Goal: Complete application form

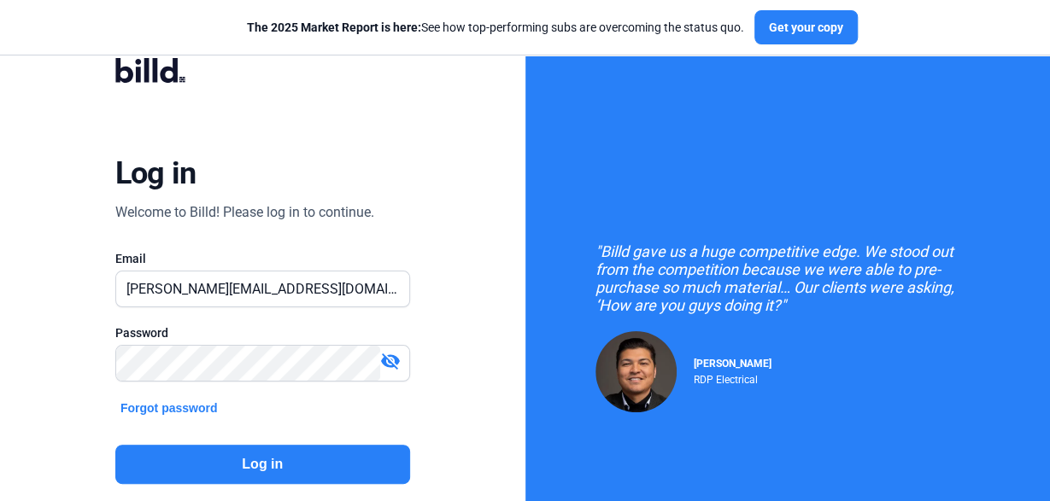
type input "[PERSON_NAME][EMAIL_ADDRESS][DOMAIN_NAME]"
click at [295, 459] on button "Log in" at bounding box center [262, 464] width 295 height 39
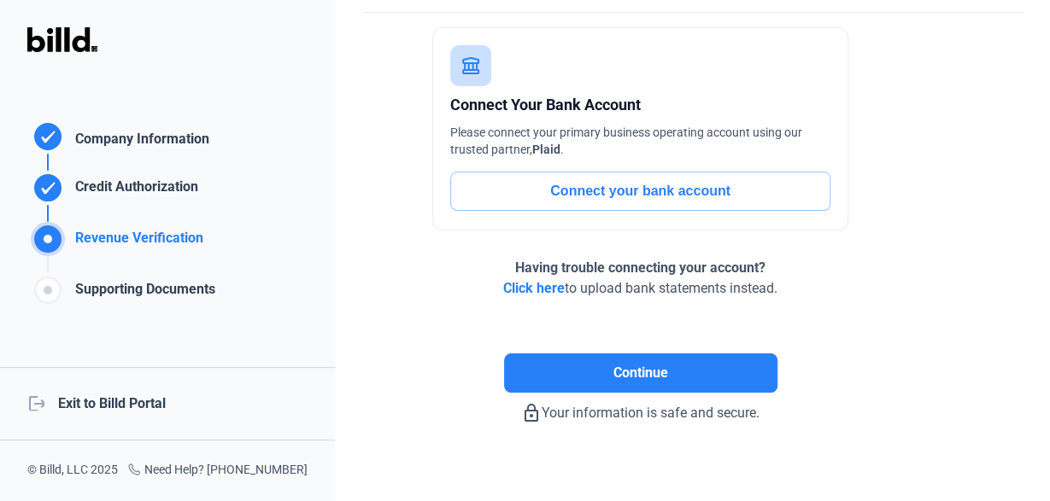
scroll to position [139, 0]
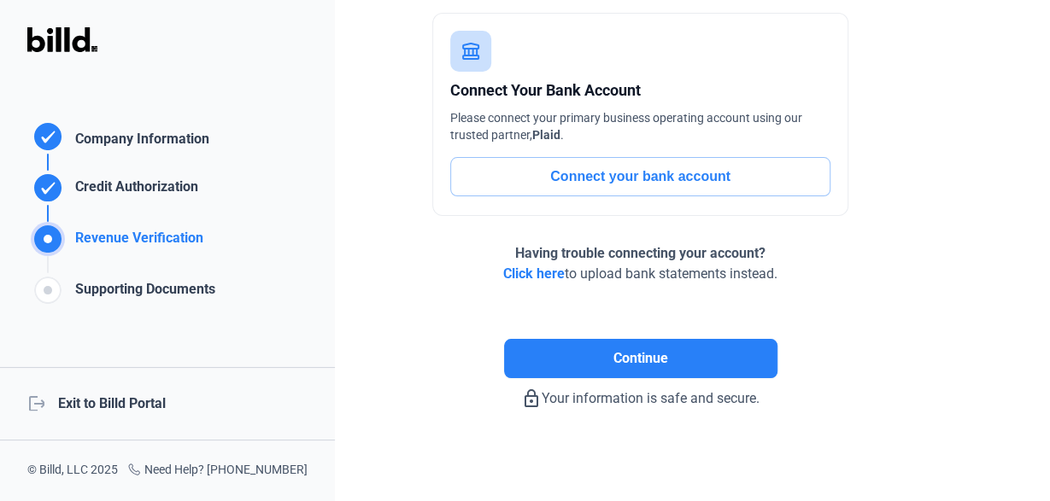
click at [553, 269] on span "Click here" at bounding box center [534, 274] width 62 height 16
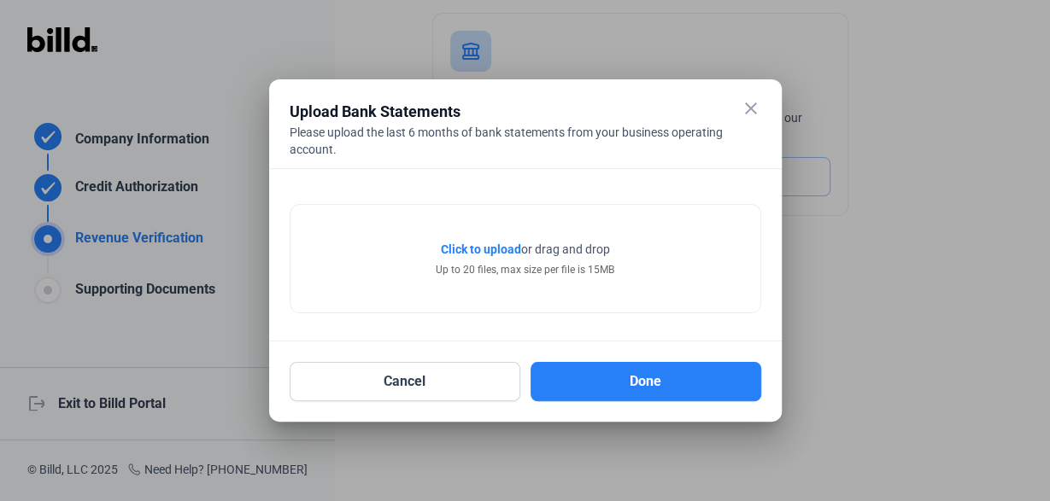
click at [472, 243] on span "Click to upload" at bounding box center [481, 250] width 80 height 14
click at [466, 255] on span "Click to upload" at bounding box center [481, 250] width 80 height 14
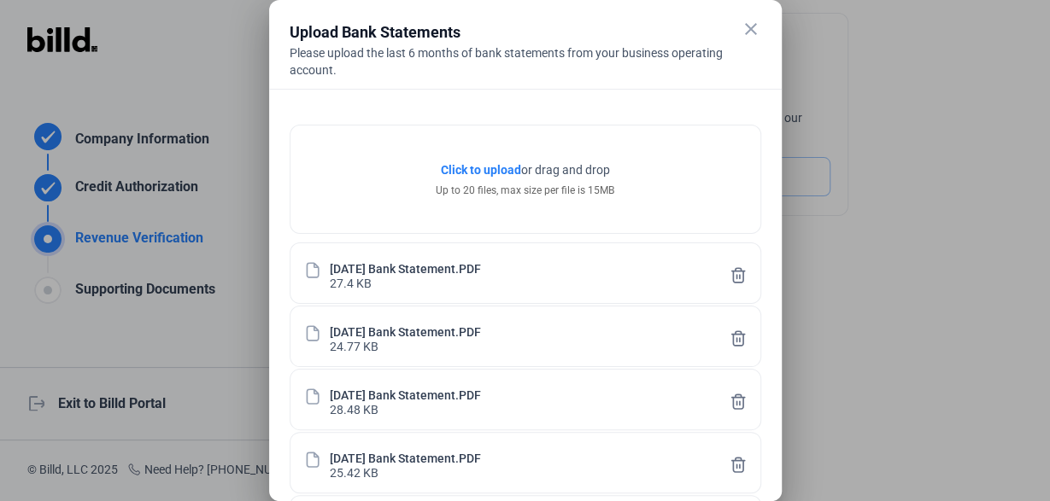
drag, startPoint x: 933, startPoint y: 273, endPoint x: 918, endPoint y: 384, distance: 112.0
click at [928, 386] on div at bounding box center [525, 250] width 1050 height 501
drag, startPoint x: 472, startPoint y: 26, endPoint x: 64, endPoint y: -57, distance: 416.7
click at [269, 0] on mat-dialog-container "close Upload Bank Statements Please upload the last 6 months of bank statements…" at bounding box center [525, 250] width 513 height 501
click at [207, 58] on div at bounding box center [525, 250] width 1050 height 501
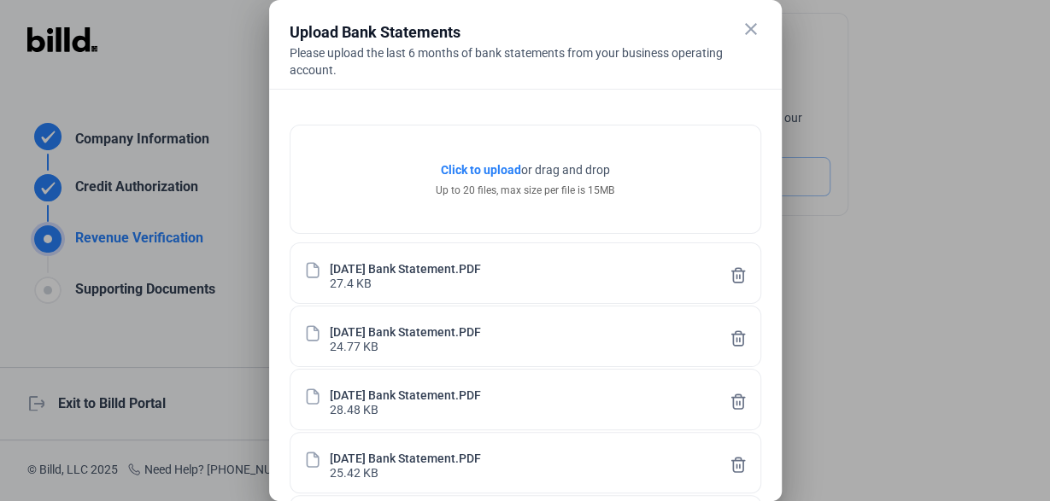
click at [732, 463] on icon at bounding box center [738, 465] width 17 height 18
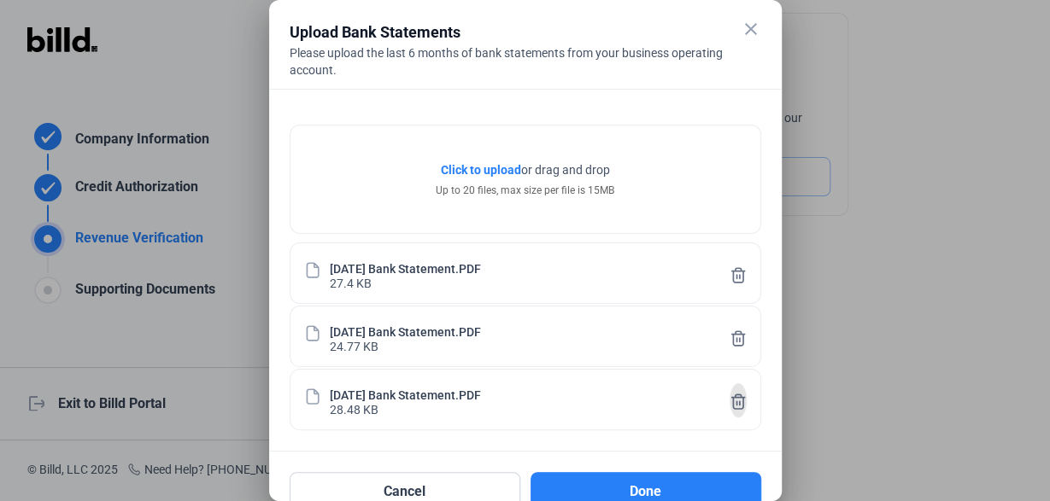
click at [736, 404] on icon at bounding box center [738, 402] width 17 height 18
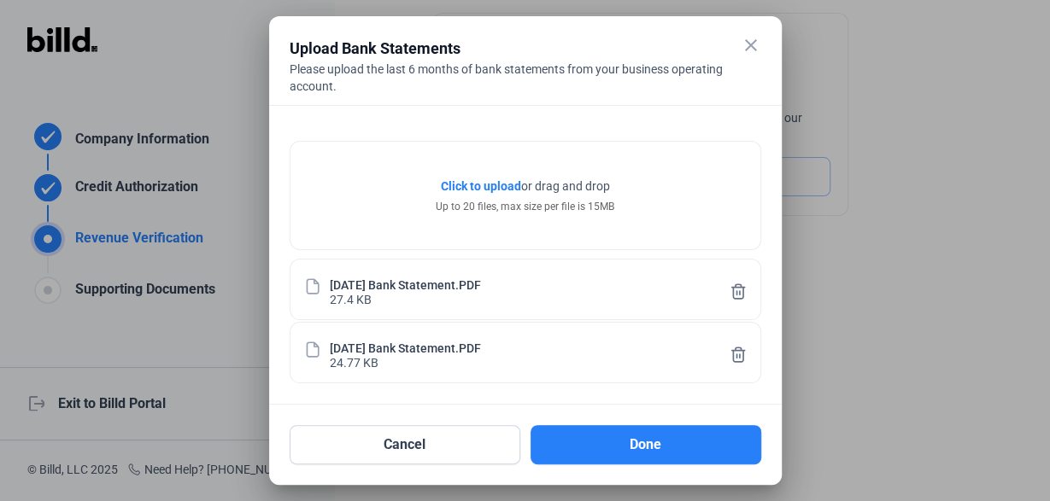
click at [736, 354] on icon at bounding box center [738, 355] width 17 height 18
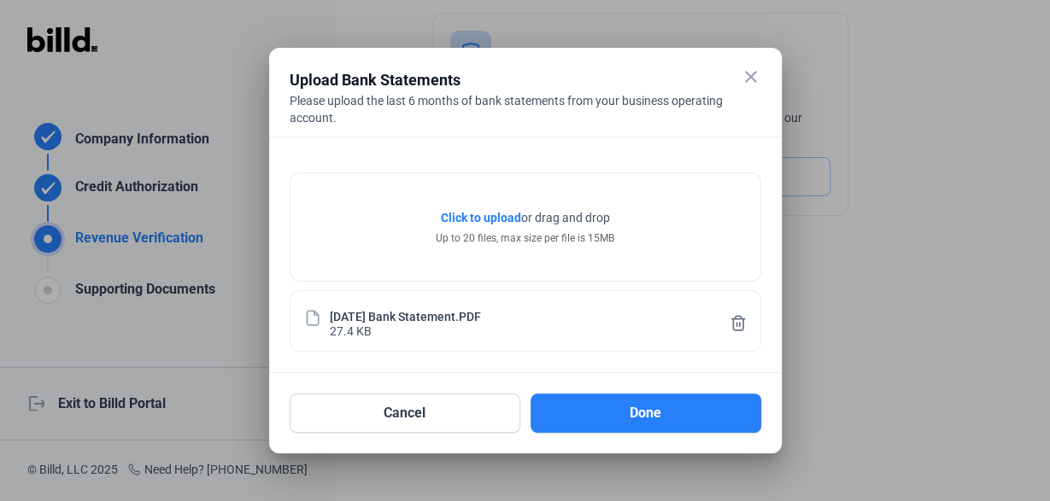
click at [736, 316] on icon at bounding box center [737, 323] width 13 height 15
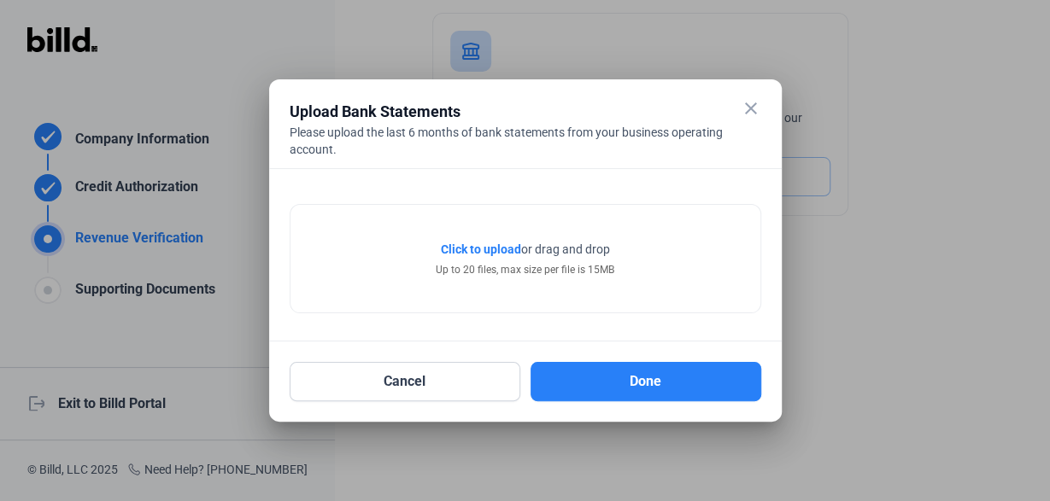
click at [471, 246] on span "Click to upload" at bounding box center [481, 250] width 80 height 14
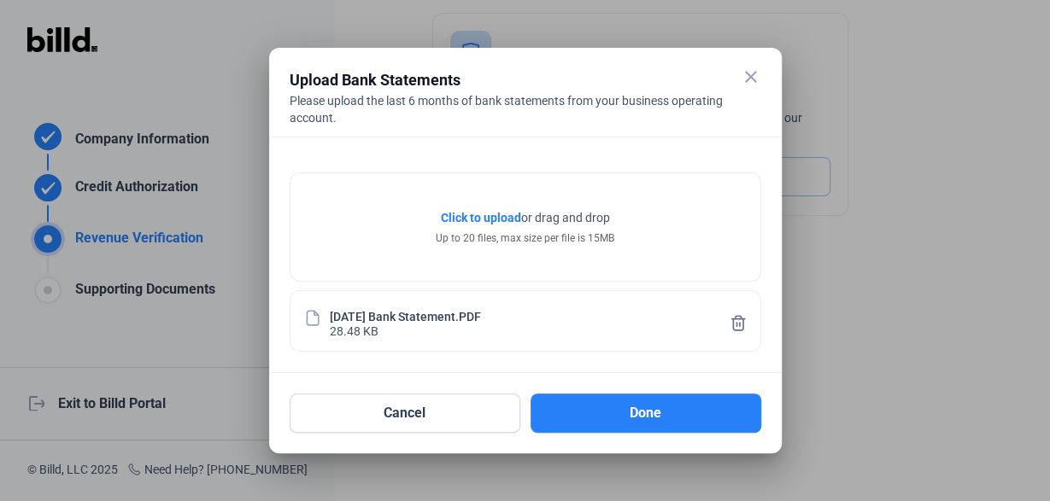
click at [477, 215] on span "Click to upload" at bounding box center [481, 218] width 80 height 14
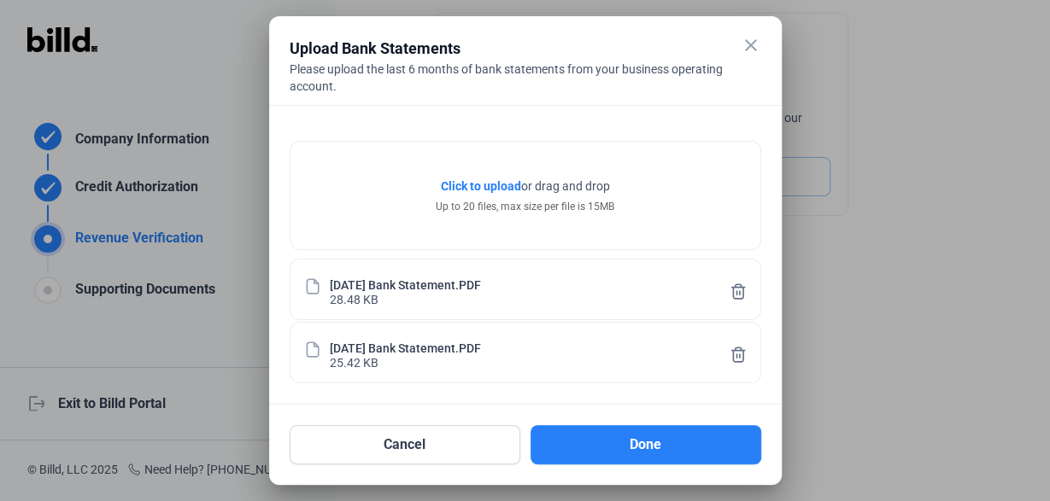
click at [467, 185] on span "Click to upload" at bounding box center [481, 186] width 80 height 14
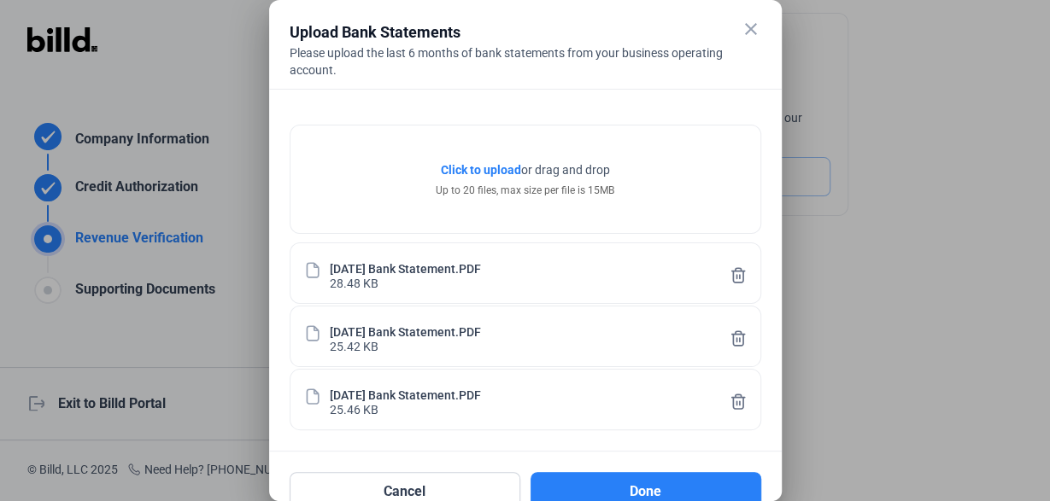
click at [457, 164] on span "Click to upload" at bounding box center [481, 170] width 80 height 14
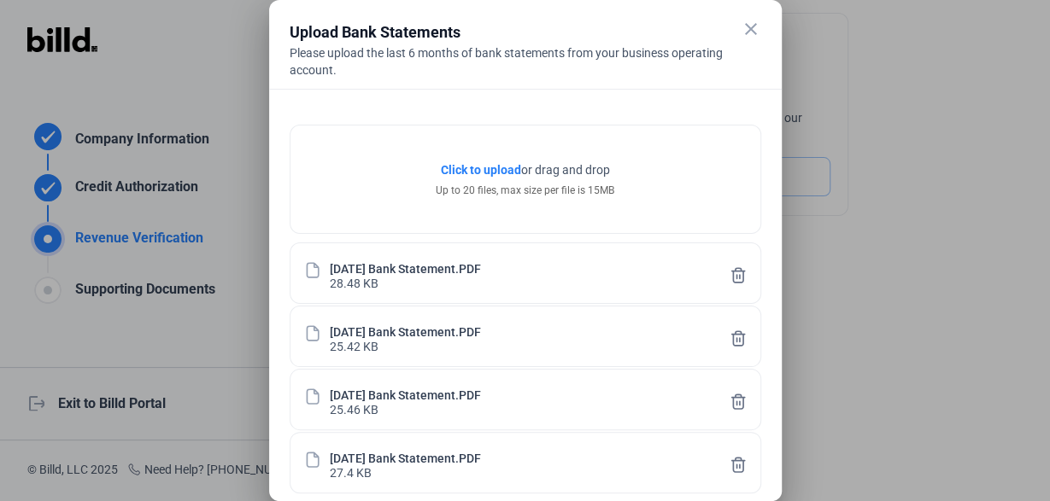
click at [480, 164] on span "Click to upload" at bounding box center [481, 170] width 80 height 14
click at [464, 168] on span "Click to upload" at bounding box center [481, 170] width 80 height 14
drag, startPoint x: 525, startPoint y: 44, endPoint x: 436, endPoint y: 23, distance: 92.2
click at [436, 23] on div "close Upload Bank Statements Please upload the last 6 months of bank statements…" at bounding box center [526, 55] width 472 height 68
click at [510, 27] on div "Upload Bank Statements" at bounding box center [504, 33] width 429 height 24
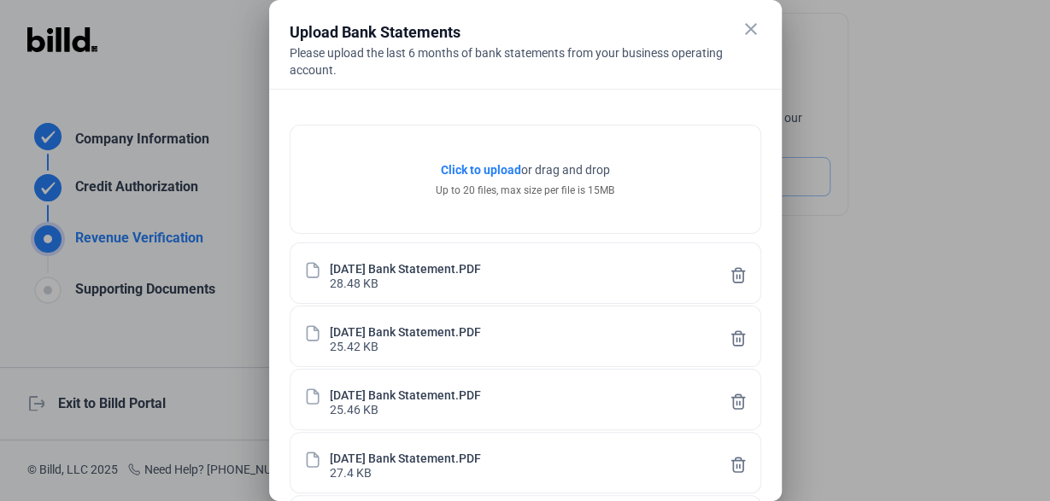
click at [749, 26] on mat-icon "close" at bounding box center [751, 29] width 21 height 21
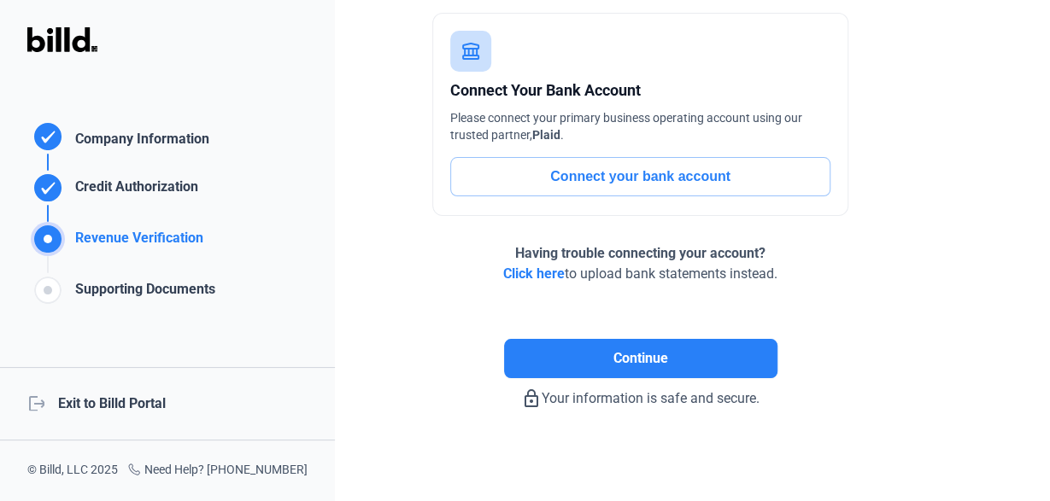
click at [538, 271] on span "Click here" at bounding box center [534, 274] width 62 height 16
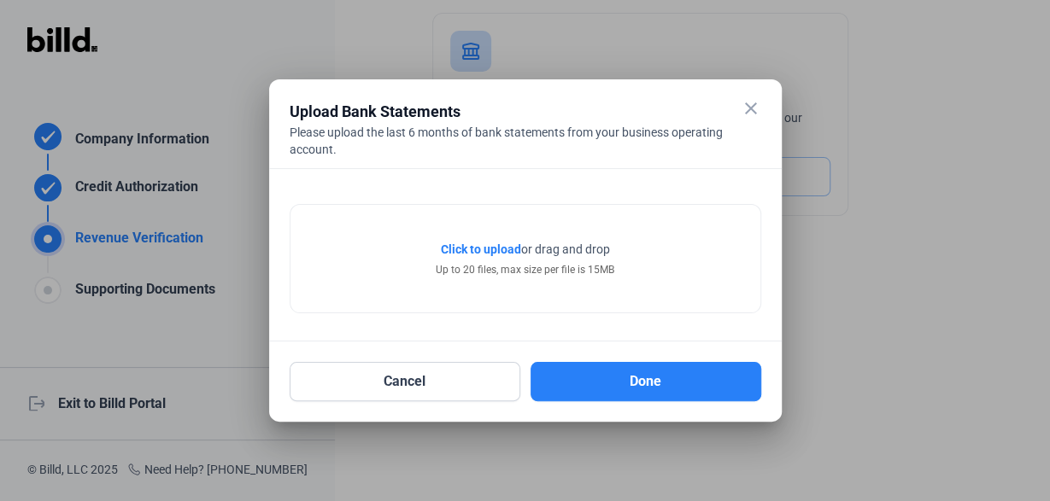
click at [486, 250] on span "Click to upload" at bounding box center [481, 250] width 80 height 14
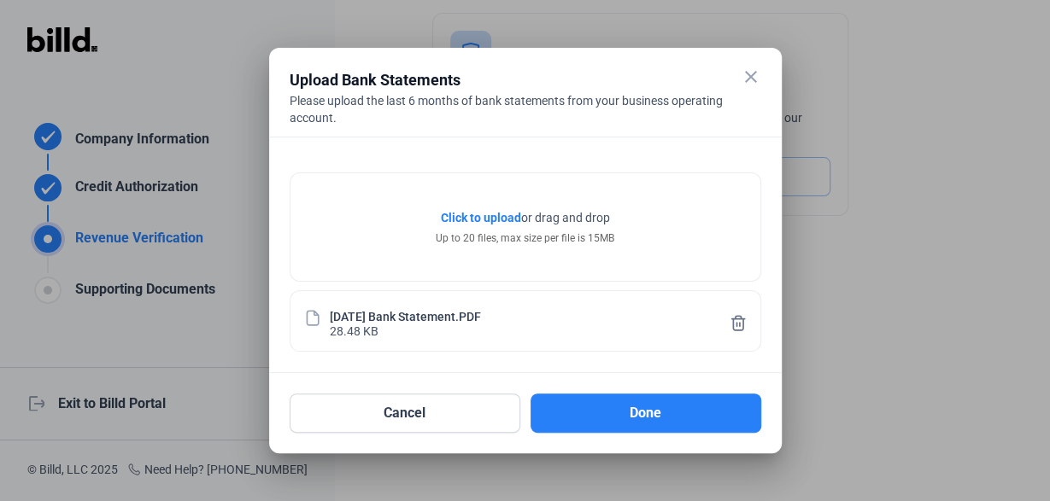
click at [480, 220] on span "Click to upload" at bounding box center [481, 218] width 80 height 14
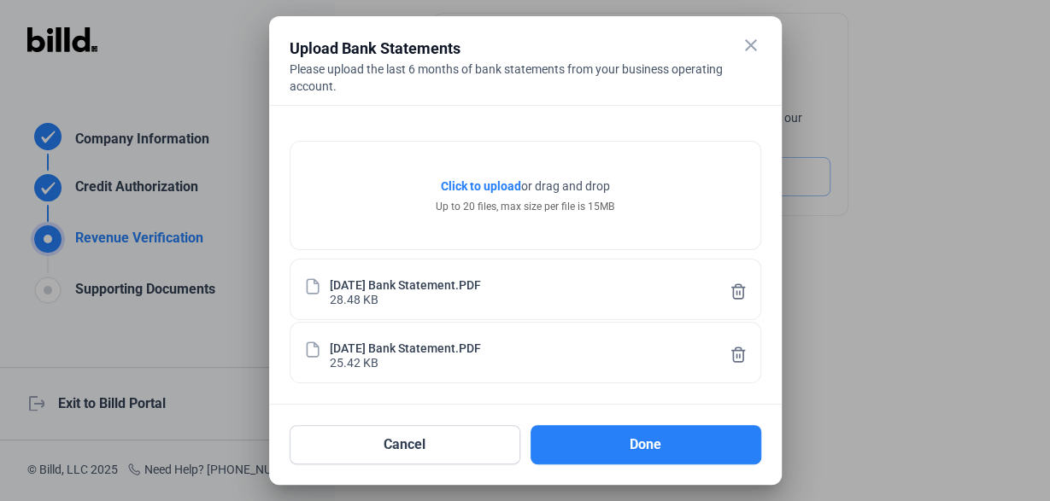
click at [498, 185] on span "Click to upload" at bounding box center [481, 186] width 80 height 14
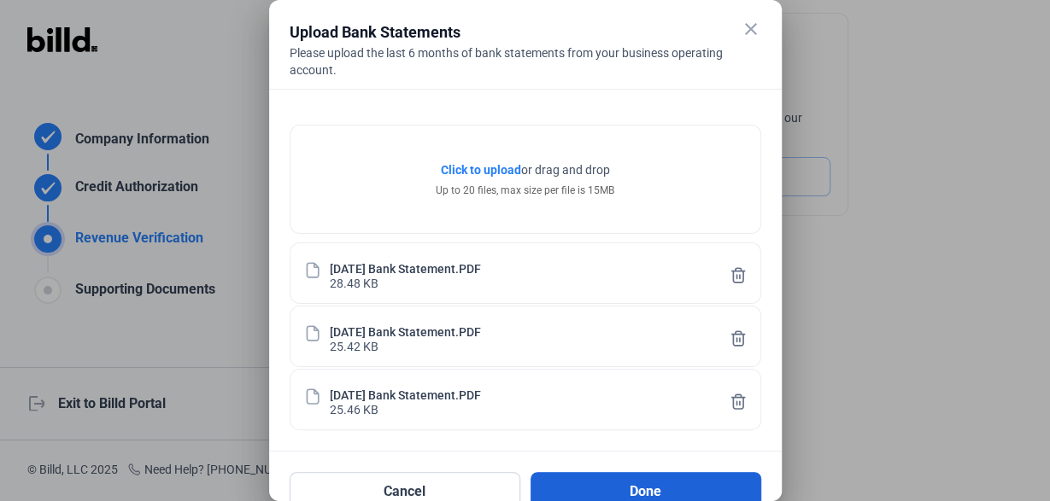
click at [592, 475] on button "Done" at bounding box center [646, 491] width 231 height 39
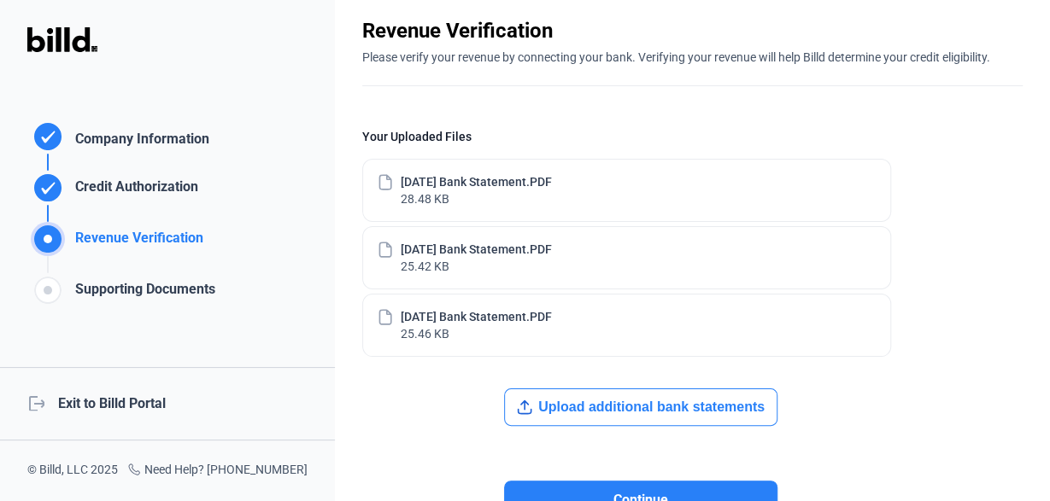
click at [586, 410] on button "Upload additional bank statements" at bounding box center [640, 408] width 273 height 38
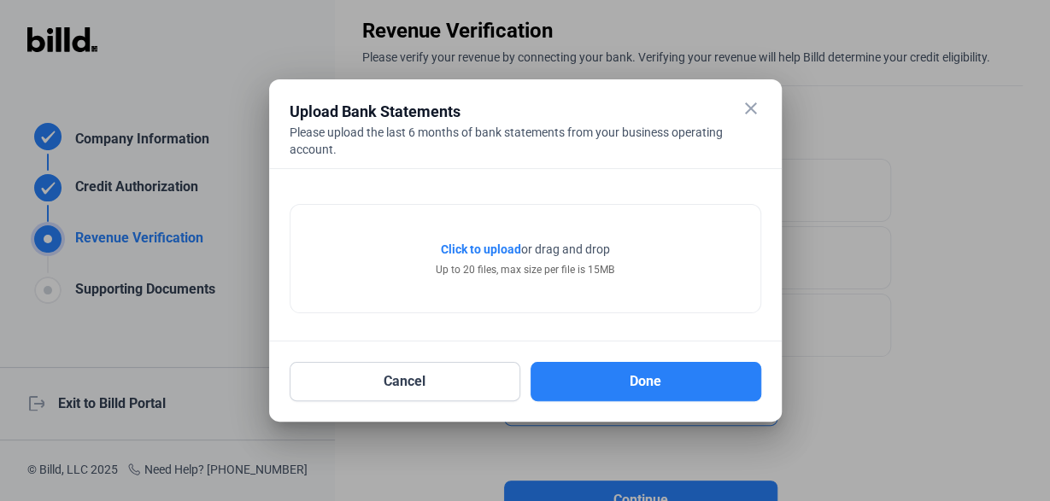
click at [481, 247] on span "Click to upload" at bounding box center [481, 250] width 80 height 14
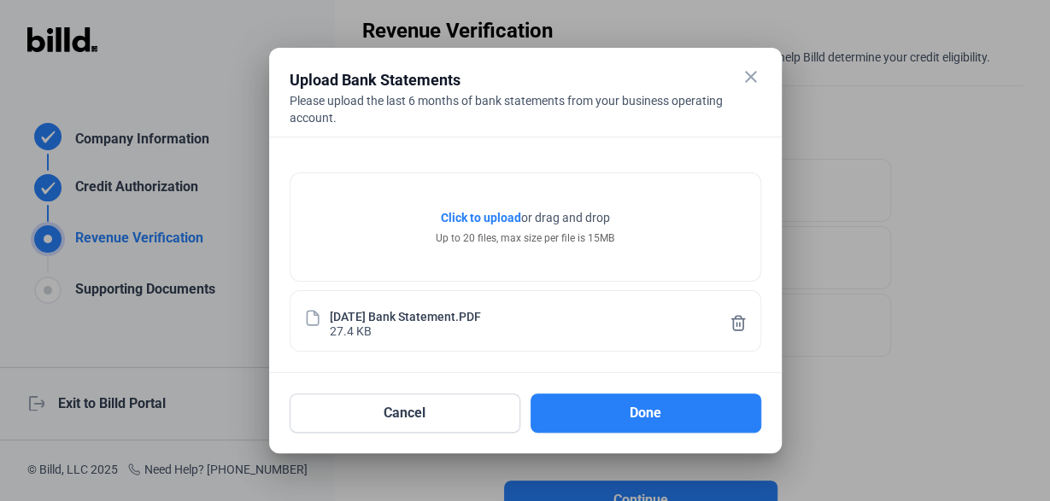
click at [483, 214] on span "Click to upload" at bounding box center [481, 218] width 80 height 14
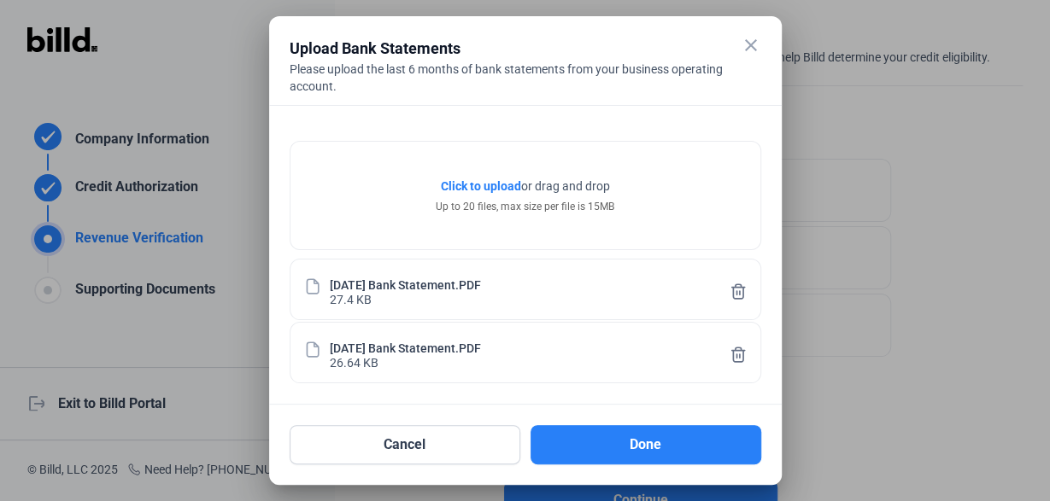
click at [490, 185] on span "Click to upload" at bounding box center [481, 186] width 80 height 14
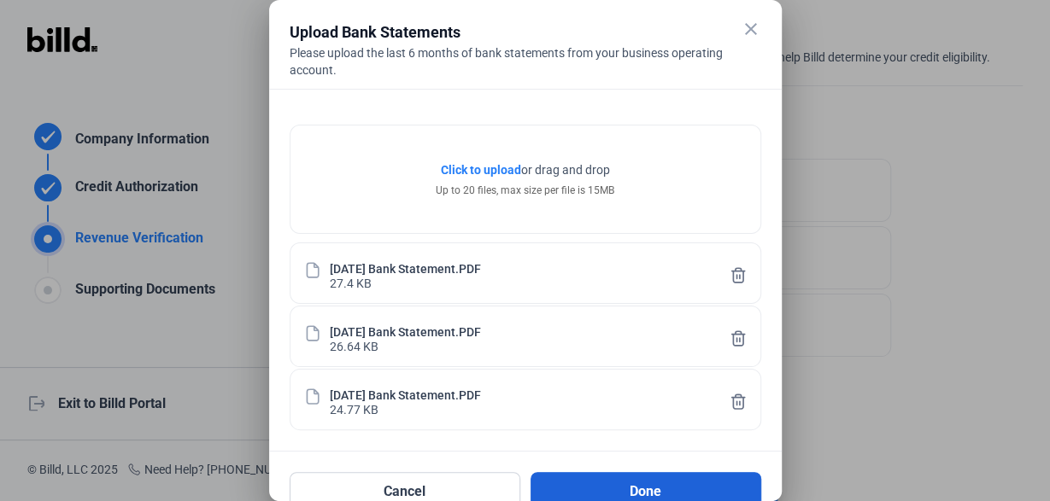
click at [630, 479] on button "Done" at bounding box center [646, 491] width 231 height 39
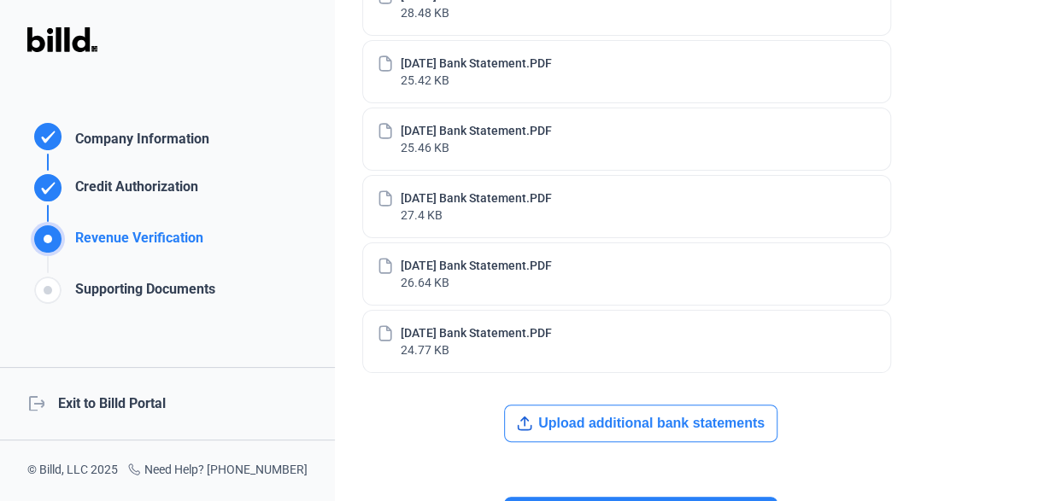
scroll to position [393, 0]
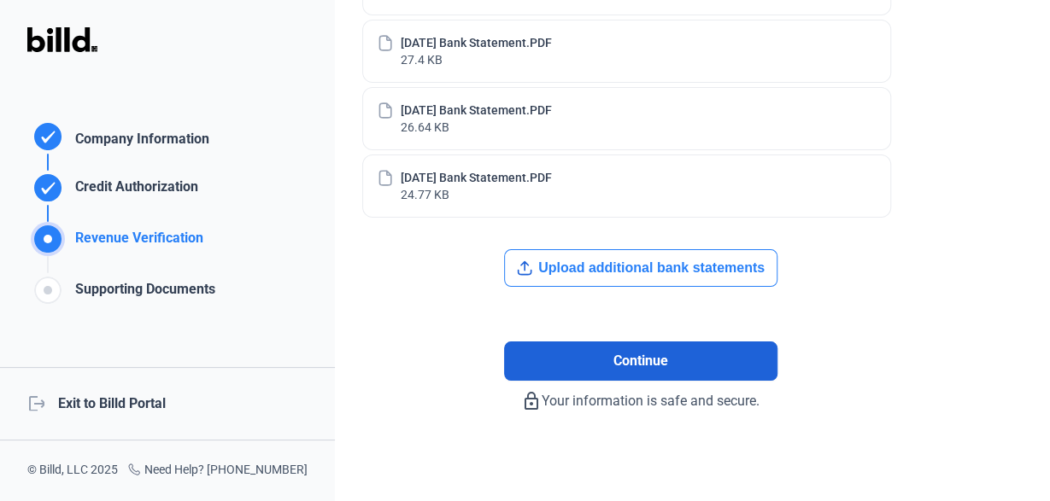
click at [561, 351] on button "Continue" at bounding box center [640, 361] width 273 height 39
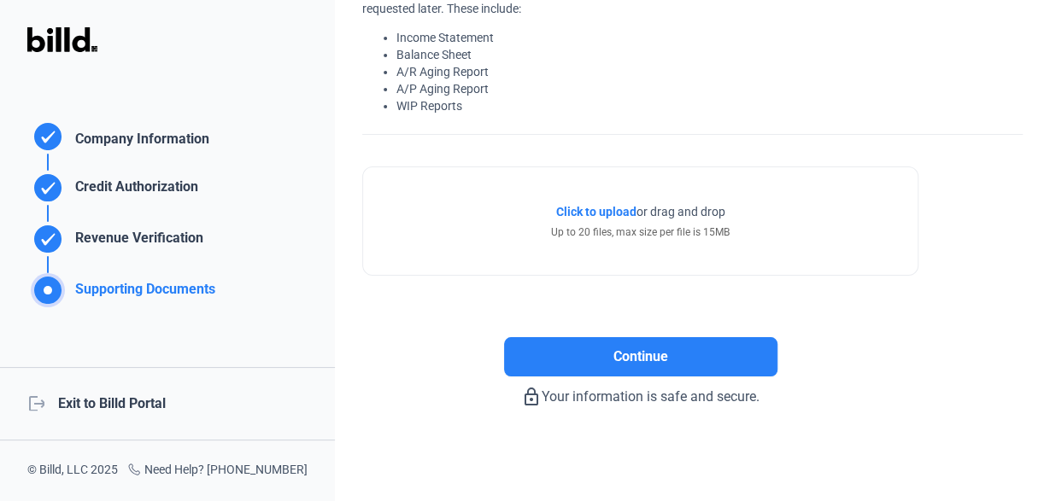
scroll to position [0, 0]
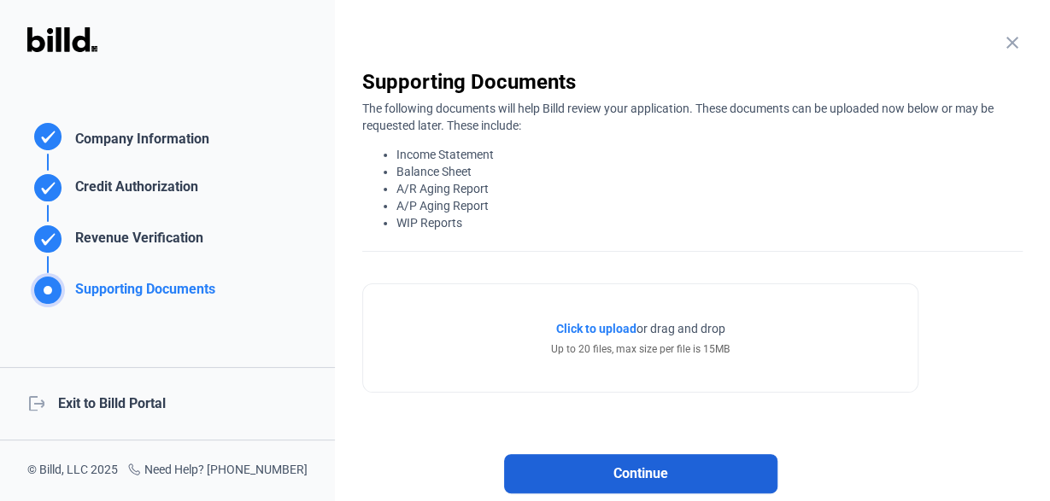
click at [581, 476] on button "Continue" at bounding box center [640, 473] width 273 height 39
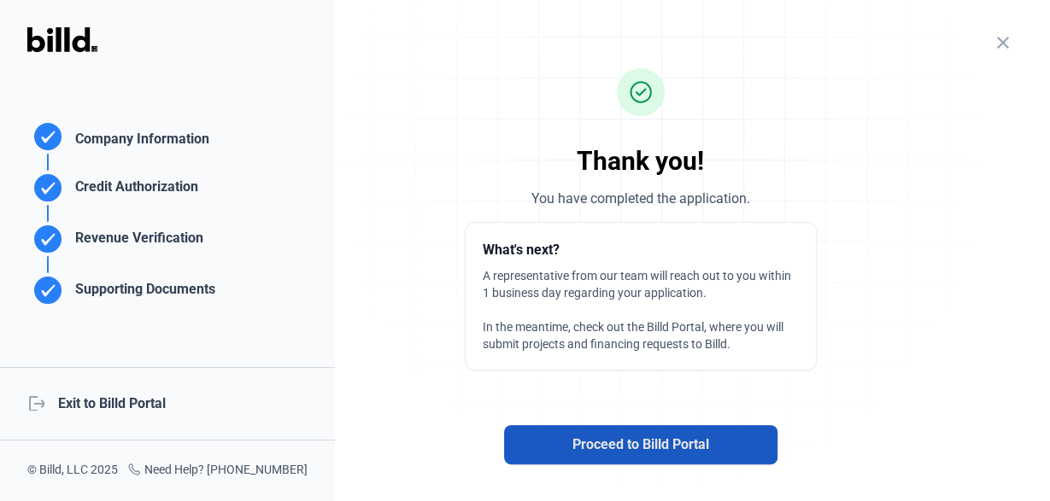
click at [587, 443] on span "Proceed to Billd Portal" at bounding box center [640, 445] width 137 height 21
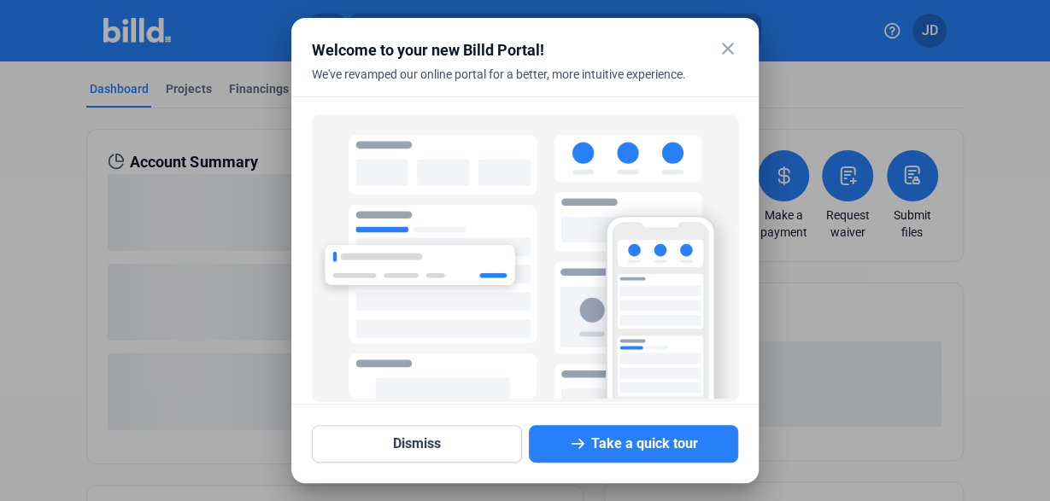
scroll to position [126, 0]
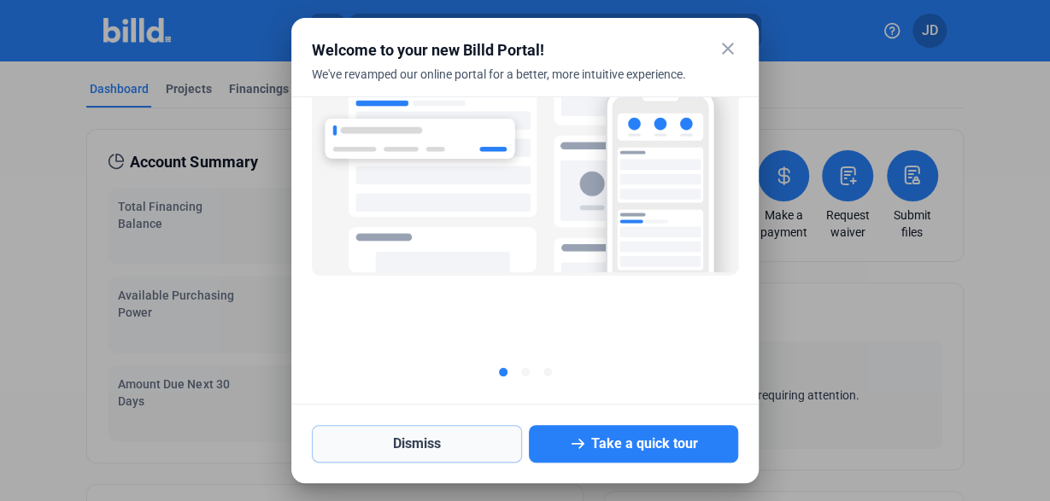
click at [371, 450] on button "Dismiss" at bounding box center [417, 444] width 210 height 38
